Goal: Task Accomplishment & Management: Manage account settings

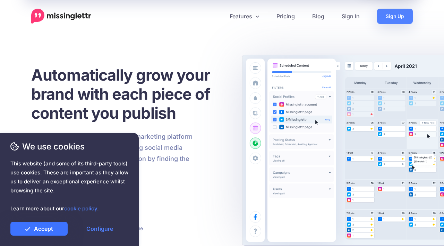
click at [42, 229] on link "Accept" at bounding box center [38, 229] width 57 height 14
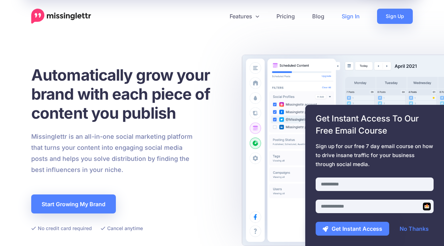
click at [346, 20] on link "Sign In" at bounding box center [350, 16] width 35 height 15
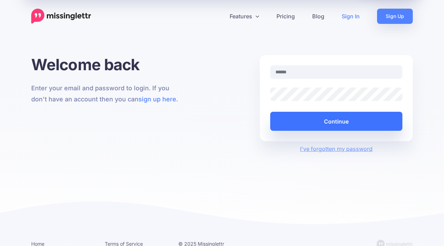
type input "**********"
click at [308, 121] on button "Continue" at bounding box center [336, 121] width 132 height 19
